Goal: Navigation & Orientation: Go to known website

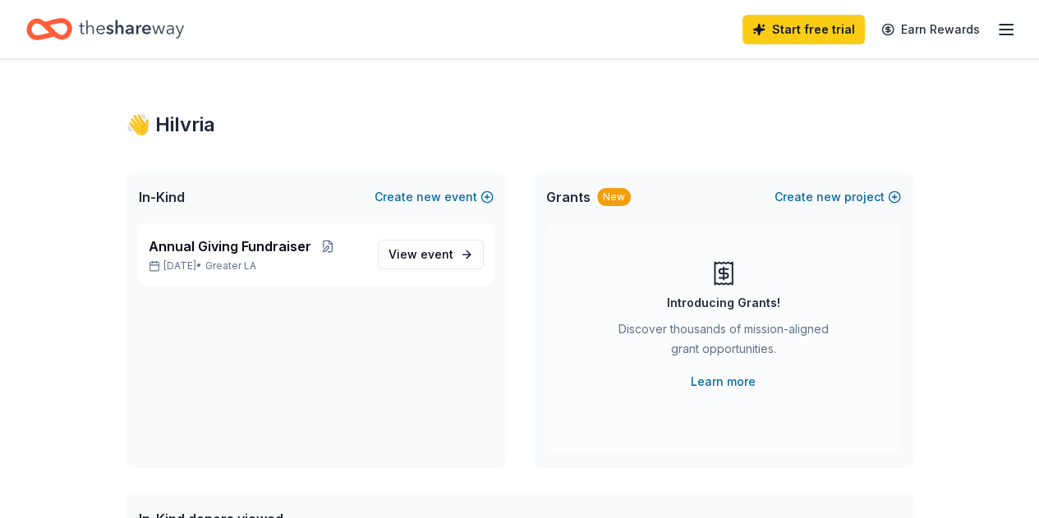
click at [1001, 29] on icon "button" at bounding box center [1006, 30] width 20 height 20
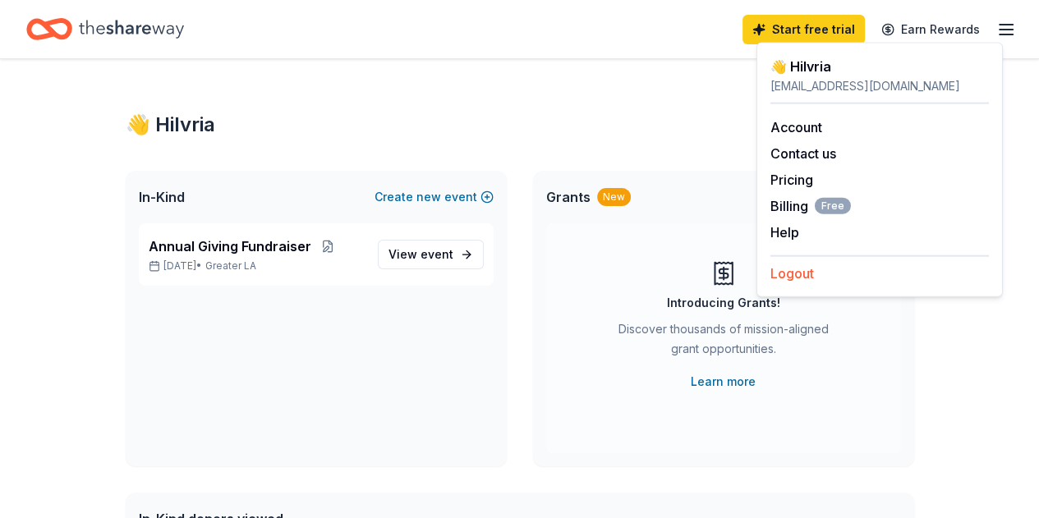
click at [794, 273] on button "Logout" at bounding box center [792, 274] width 44 height 20
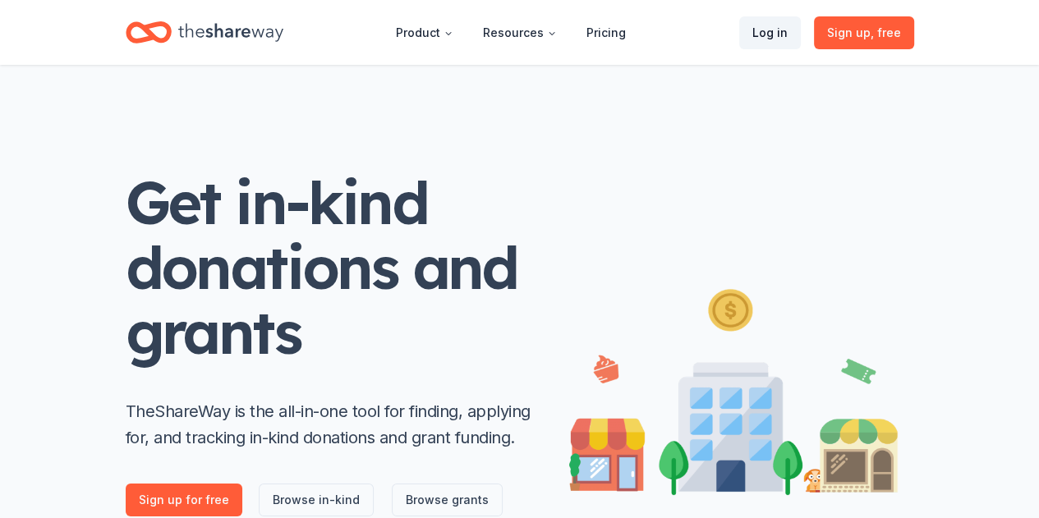
click at [780, 37] on link "Log in" at bounding box center [770, 32] width 62 height 33
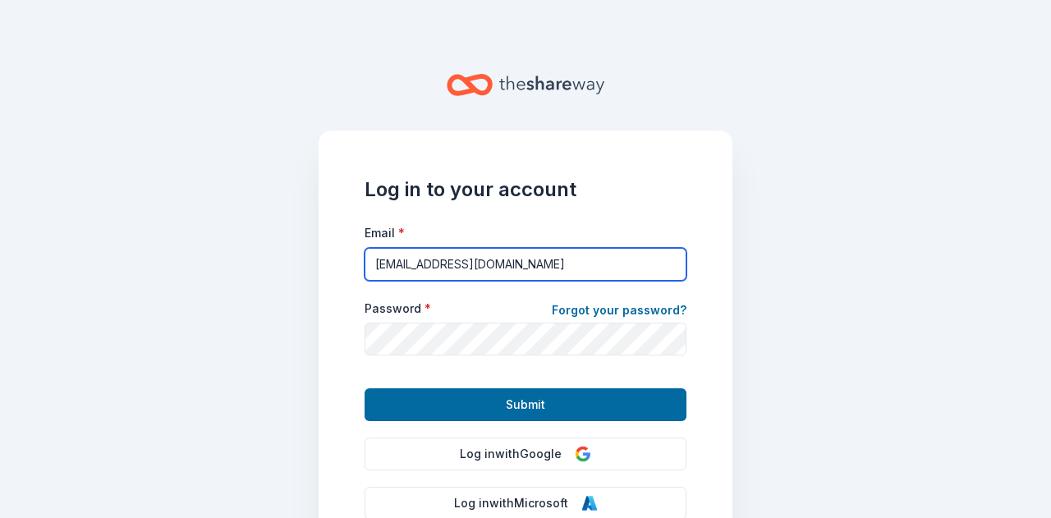
drag, startPoint x: 618, startPoint y: 266, endPoint x: 280, endPoint y: 251, distance: 338.7
click at [280, 251] on main "Log in to your account Email * [EMAIL_ADDRESS][DOMAIN_NAME] Password * Forgot y…" at bounding box center [525, 259] width 1051 height 518
type input "[EMAIL_ADDRESS][DOMAIN_NAME]"
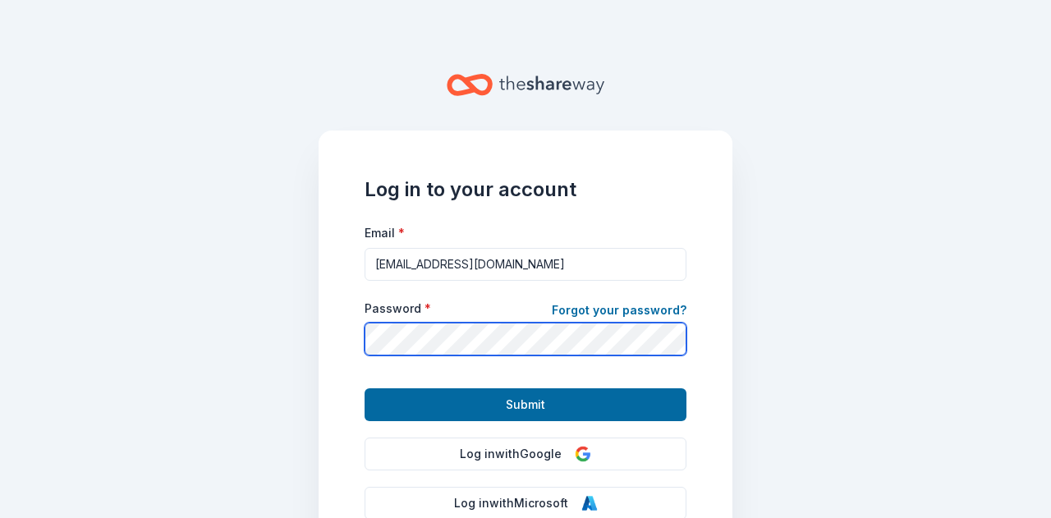
click at [278, 324] on main "Log in to your account Email * [EMAIL_ADDRESS][DOMAIN_NAME] Password * Forgot y…" at bounding box center [525, 259] width 1051 height 518
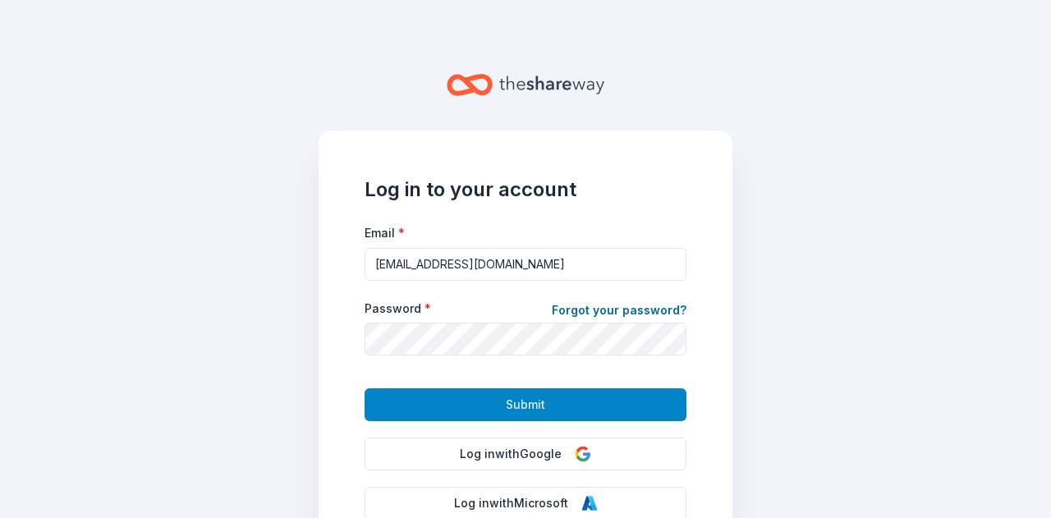
click at [516, 404] on span "Submit" at bounding box center [525, 405] width 39 height 20
